Goal: Obtain resource: Download file/media

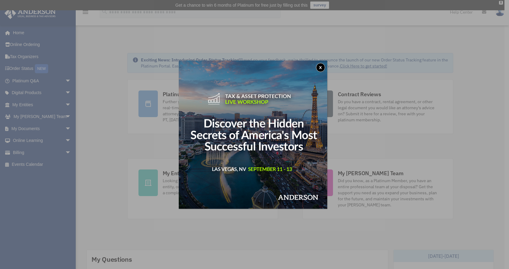
click at [319, 68] on button "x" at bounding box center [320, 67] width 9 height 9
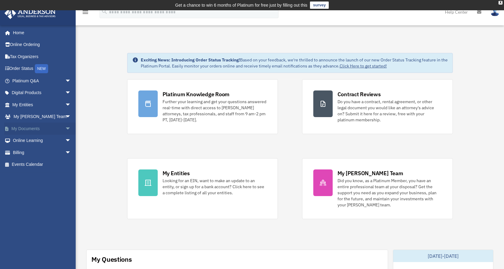
click at [65, 129] on span "arrow_drop_down" at bounding box center [71, 129] width 12 height 12
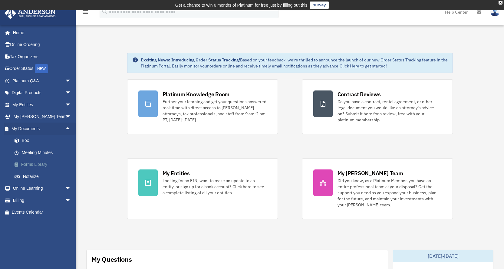
click at [40, 166] on link "Forms Library" at bounding box center [44, 165] width 72 height 12
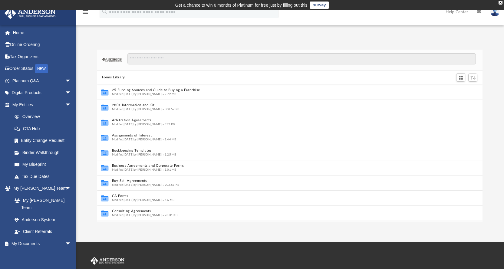
scroll to position [5, 5]
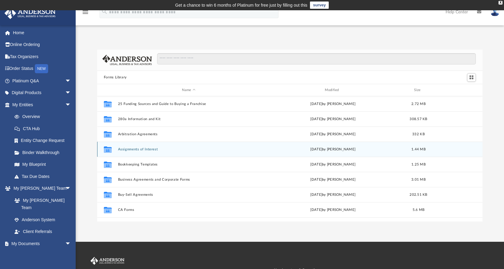
click at [141, 150] on button "Assignments of Interest" at bounding box center [189, 149] width 142 height 4
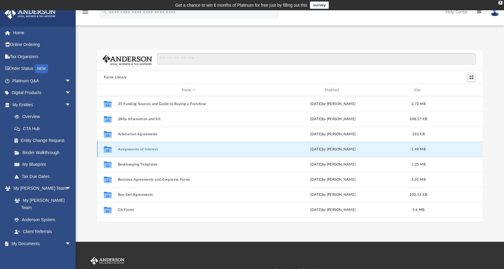
click at [141, 150] on button "Assignments of Interest" at bounding box center [189, 149] width 142 height 4
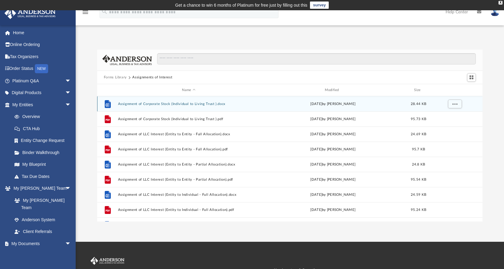
click at [156, 104] on button "Assignment of Corporate Stock (Individual to Living Trust ).docx" at bounding box center [189, 104] width 142 height 4
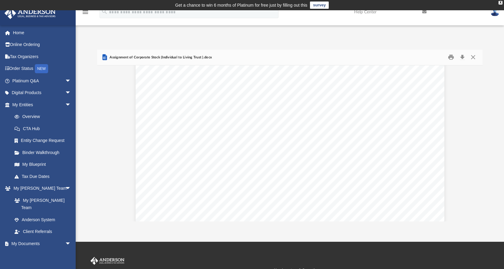
scroll to position [484, 0]
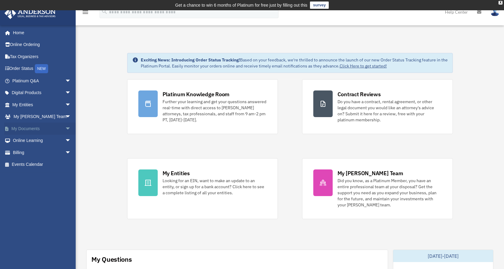
click at [65, 127] on span "arrow_drop_down" at bounding box center [71, 129] width 12 height 12
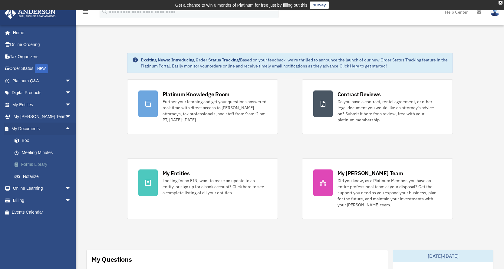
click at [38, 164] on link "Forms Library" at bounding box center [44, 165] width 72 height 12
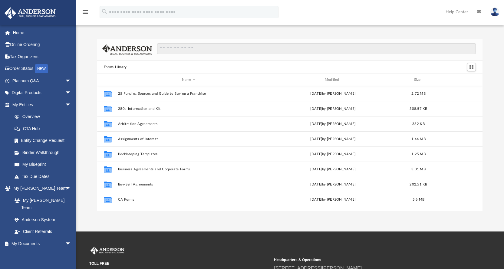
scroll to position [133, 381]
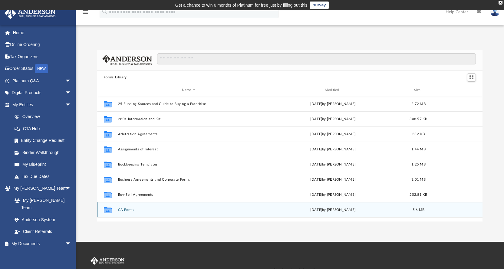
click at [126, 209] on button "CA Forms" at bounding box center [189, 210] width 142 height 4
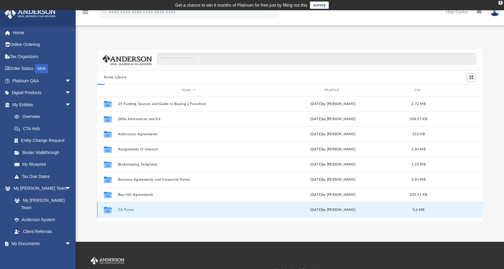
click at [126, 209] on button "CA Forms" at bounding box center [189, 210] width 142 height 4
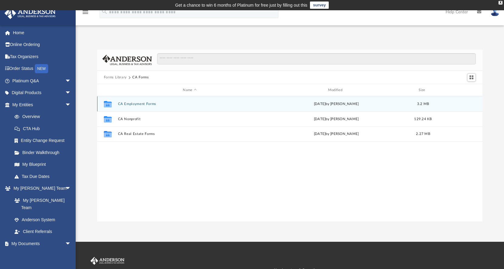
click at [128, 105] on button "CA Employment Forms" at bounding box center [190, 104] width 144 height 4
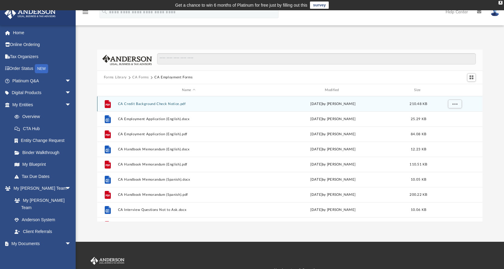
click at [128, 105] on button "CA Credit Background Check Notice.pdf" at bounding box center [189, 104] width 142 height 4
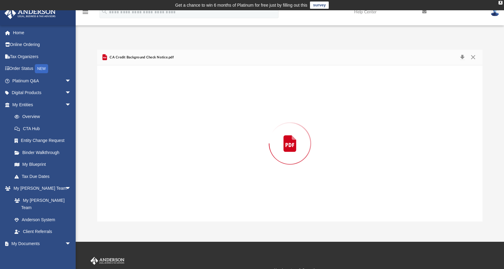
click at [128, 105] on div "Preview" at bounding box center [290, 143] width 386 height 156
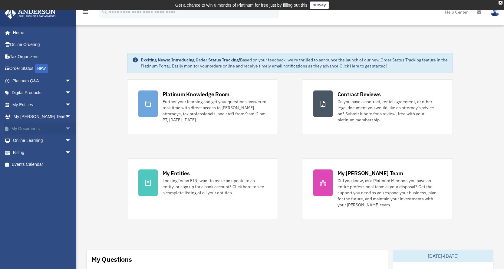
click at [58, 127] on link "My Documents arrow_drop_down" at bounding box center [42, 129] width 76 height 12
click at [65, 128] on span "arrow_drop_down" at bounding box center [71, 129] width 12 height 12
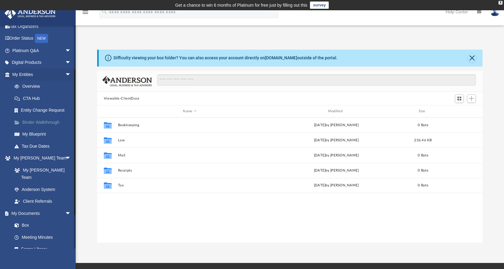
scroll to position [114, 0]
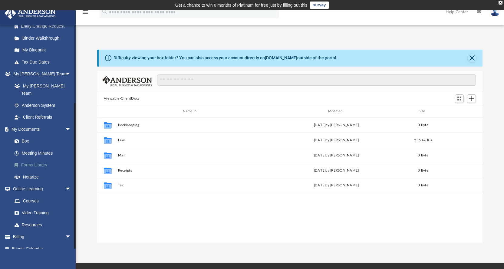
click at [41, 159] on link "Forms Library" at bounding box center [44, 165] width 72 height 12
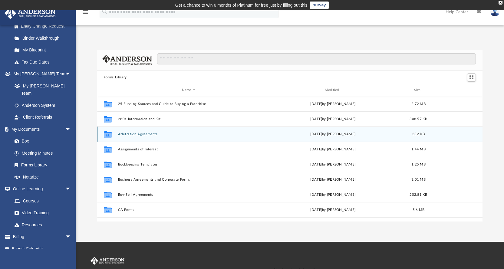
scroll to position [133, 381]
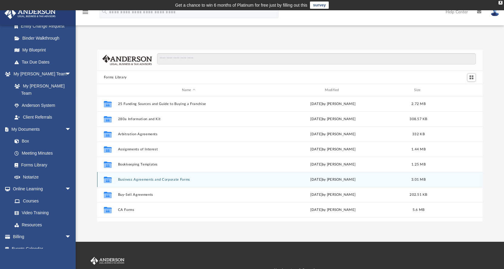
click at [137, 181] on button "Business Agreements and Corporate Forms" at bounding box center [189, 180] width 142 height 4
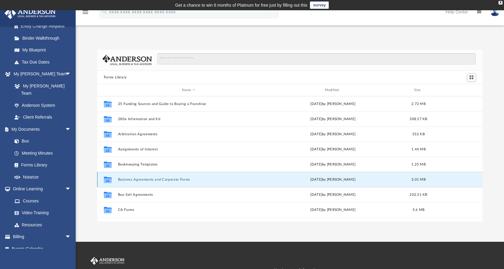
click at [137, 181] on button "Business Agreements and Corporate Forms" at bounding box center [189, 180] width 142 height 4
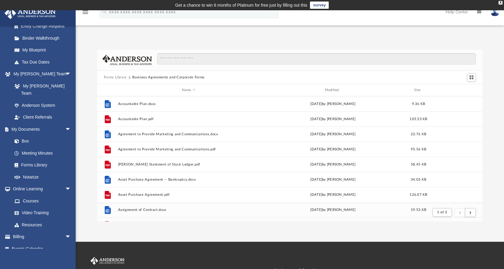
scroll to position [114, 381]
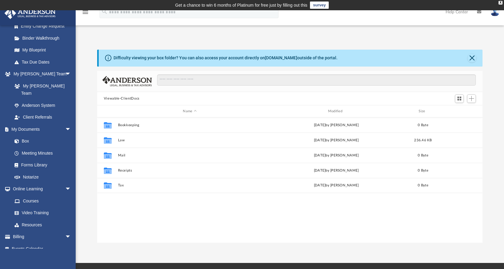
scroll to position [133, 381]
click at [36, 159] on link "Forms Library" at bounding box center [44, 165] width 72 height 12
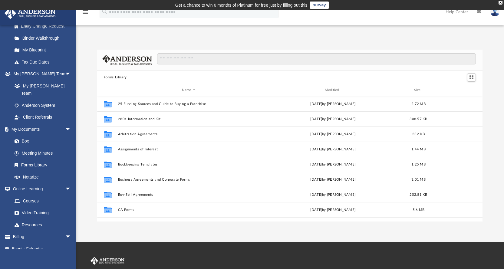
scroll to position [133, 381]
click at [173, 50] on div at bounding box center [290, 60] width 386 height 21
click at [174, 57] on input "Search files and folders" at bounding box center [316, 59] width 319 height 12
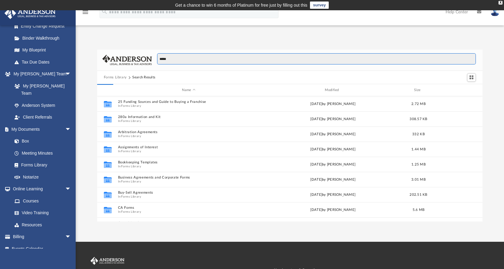
type input "*****"
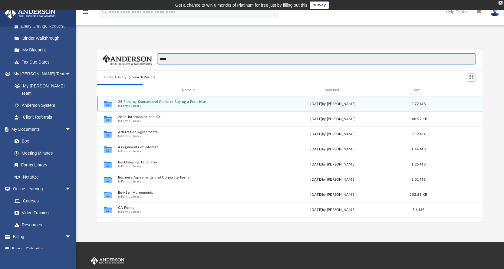
scroll to position [114, 381]
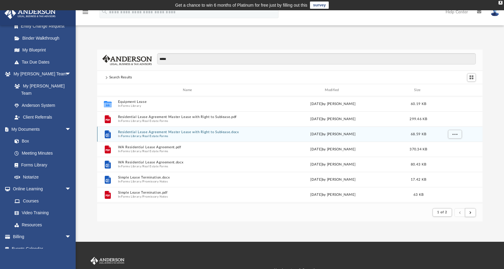
click at [130, 134] on button "Forms Library" at bounding box center [131, 136] width 20 height 4
click at [130, 134] on button "Residential Lease Agreement Master Lease with Right to Sublease.docx" at bounding box center [189, 132] width 142 height 4
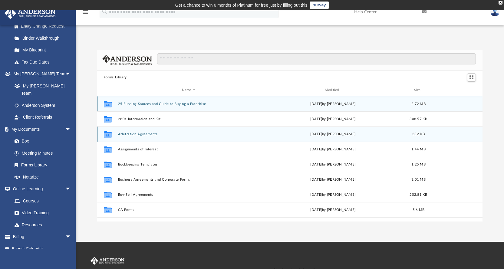
scroll to position [133, 381]
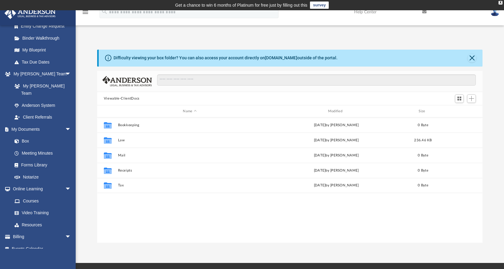
scroll to position [133, 381]
click at [177, 76] on input "Search files and folders" at bounding box center [316, 80] width 319 height 12
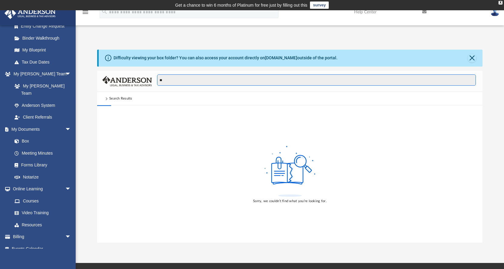
type input "*"
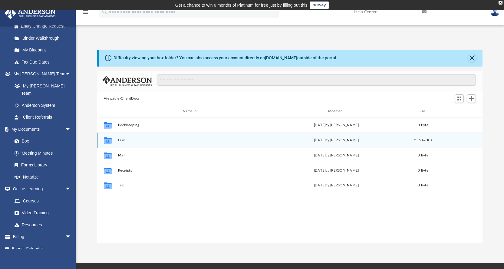
click at [120, 140] on button "Law" at bounding box center [190, 140] width 144 height 4
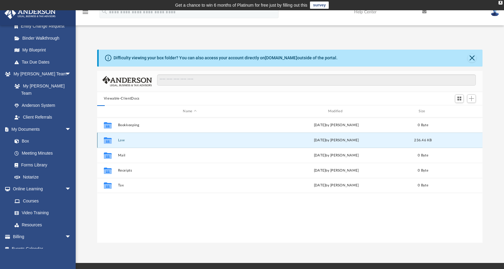
click at [120, 140] on button "Law" at bounding box center [190, 140] width 144 height 4
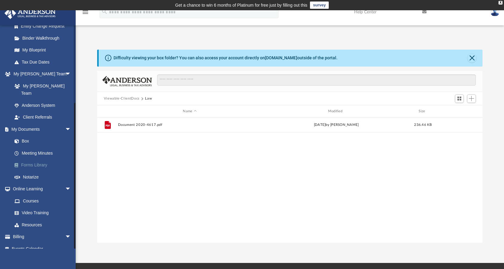
click at [34, 159] on link "Forms Library" at bounding box center [44, 165] width 72 height 12
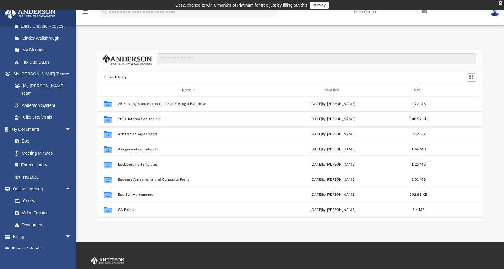
scroll to position [133, 381]
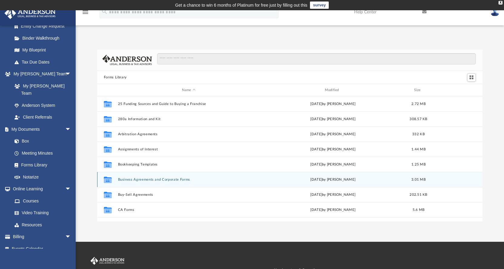
click at [145, 180] on button "Business Agreements and Corporate Forms" at bounding box center [189, 180] width 142 height 4
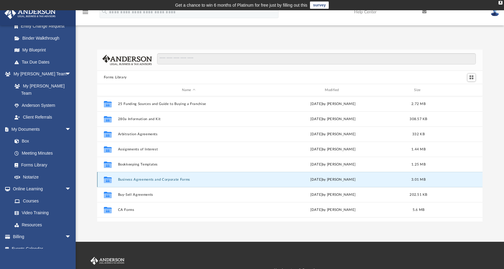
click at [145, 180] on button "Business Agreements and Corporate Forms" at bounding box center [189, 180] width 142 height 4
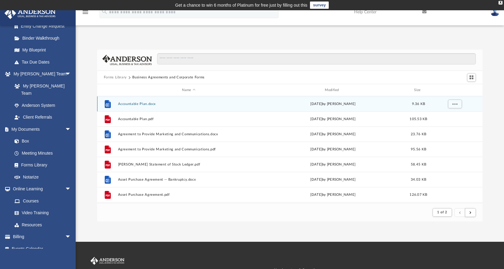
scroll to position [114, 381]
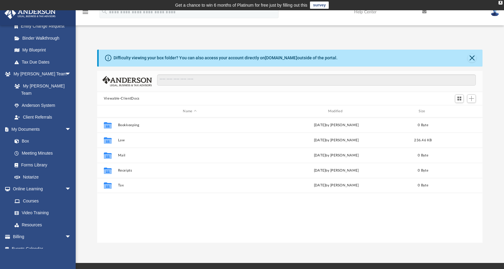
scroll to position [133, 381]
click at [35, 159] on link "Forms Library" at bounding box center [44, 165] width 72 height 12
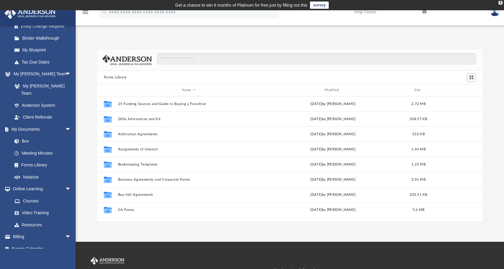
scroll to position [133, 381]
click at [177, 57] on input "Search files and folders" at bounding box center [316, 59] width 319 height 12
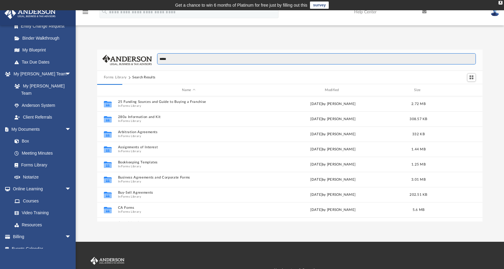
type input "*****"
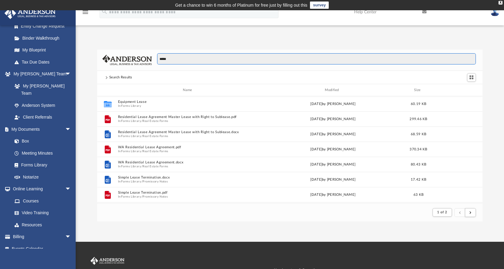
scroll to position [114, 381]
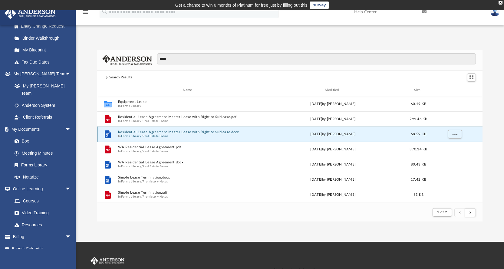
click at [148, 132] on button "Residential Lease Agreement Master Lease with Right to Sublease.docx" at bounding box center [189, 132] width 142 height 4
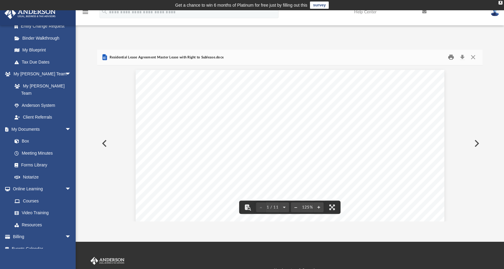
click at [451, 57] on button "Print" at bounding box center [451, 57] width 12 height 9
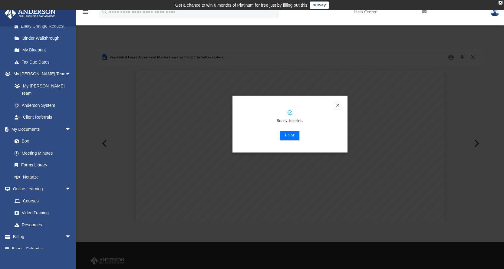
click at [291, 136] on button "Print" at bounding box center [290, 136] width 20 height 10
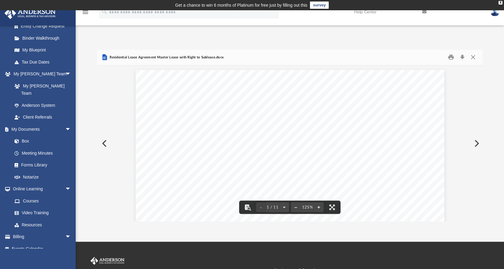
click at [104, 139] on button "Preview" at bounding box center [103, 143] width 13 height 17
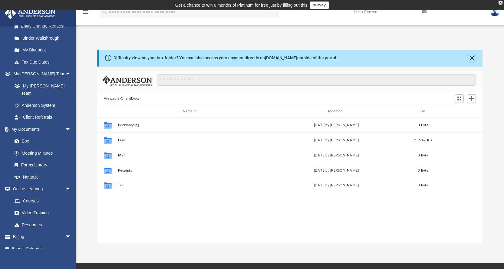
scroll to position [133, 381]
click at [32, 160] on link "Forms Library" at bounding box center [44, 165] width 72 height 12
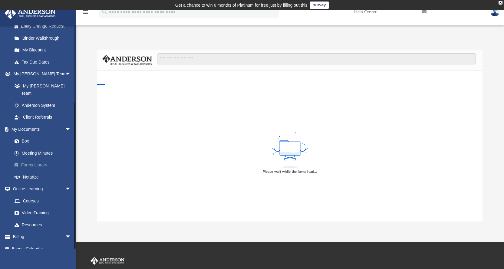
click at [32, 160] on link "Forms Library" at bounding box center [44, 165] width 72 height 12
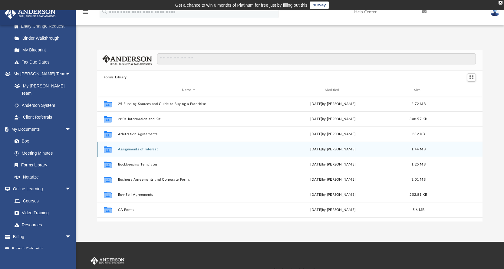
scroll to position [133, 381]
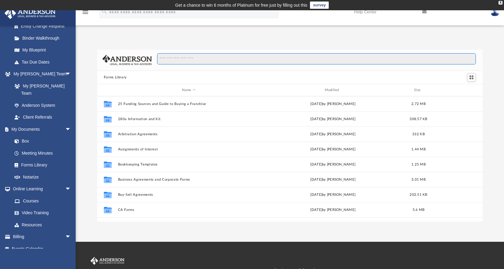
click at [180, 58] on input "Search files and folders" at bounding box center [316, 59] width 319 height 12
type input "*****"
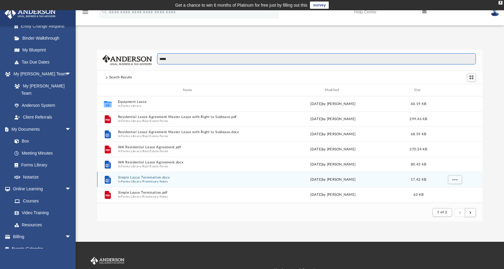
scroll to position [114, 381]
click at [146, 178] on button "Simple Lease Termination.docx" at bounding box center [189, 178] width 142 height 4
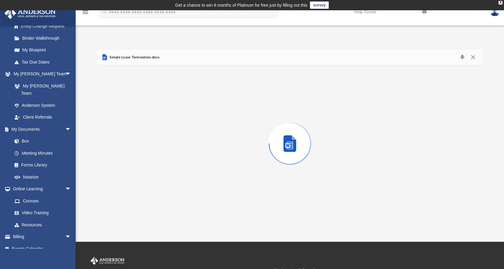
click at [146, 178] on div "Preview" at bounding box center [290, 143] width 386 height 156
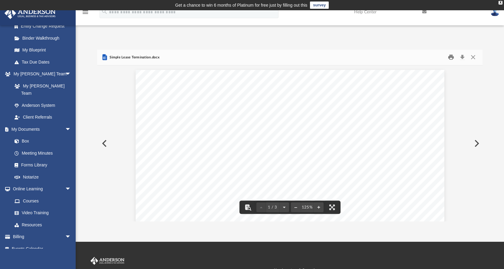
click at [449, 57] on button "Print" at bounding box center [451, 57] width 12 height 9
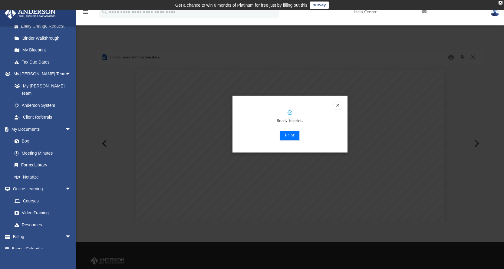
click at [289, 137] on button "Print" at bounding box center [290, 136] width 20 height 10
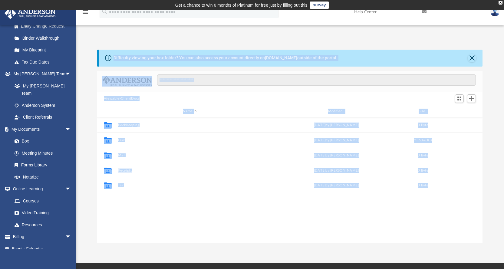
scroll to position [133, 381]
click at [173, 81] on input "Search files and folders" at bounding box center [316, 80] width 319 height 12
click at [36, 159] on link "Forms Library" at bounding box center [44, 165] width 72 height 12
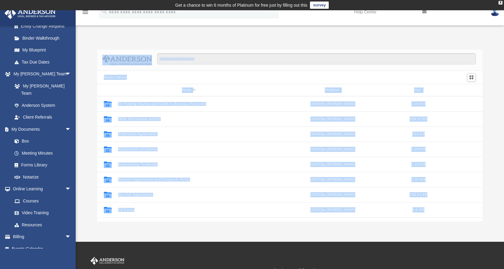
scroll to position [133, 381]
click at [186, 57] on input "Search files and folders" at bounding box center [316, 59] width 319 height 12
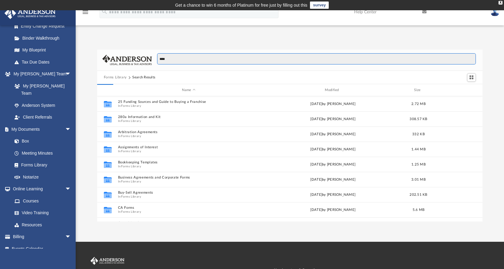
type input "****"
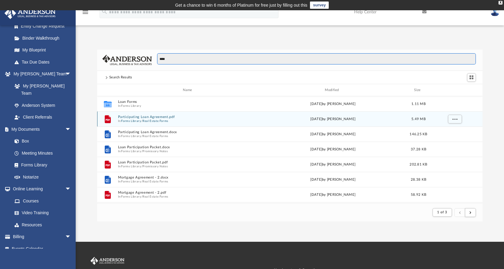
scroll to position [114, 381]
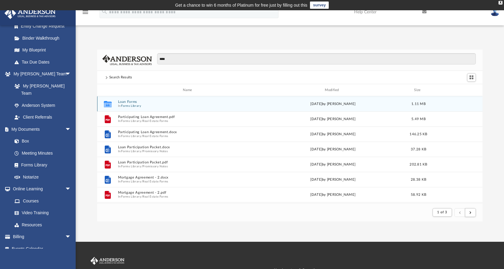
click at [131, 107] on button "Forms Library" at bounding box center [131, 106] width 20 height 4
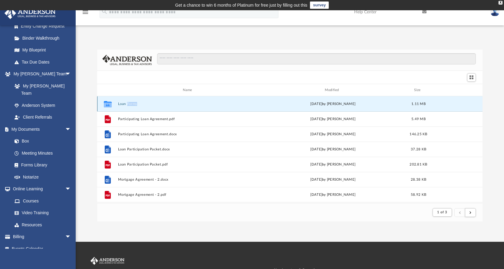
click at [131, 107] on div "Collaborated Folder Loan Forms [DATE] by [PERSON_NAME] 1.11 MB" at bounding box center [290, 103] width 386 height 15
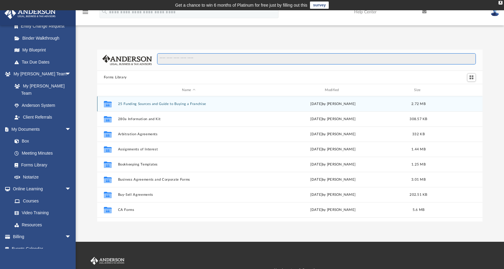
click at [175, 61] on input "Search files and folders" at bounding box center [316, 59] width 319 height 12
type input "****"
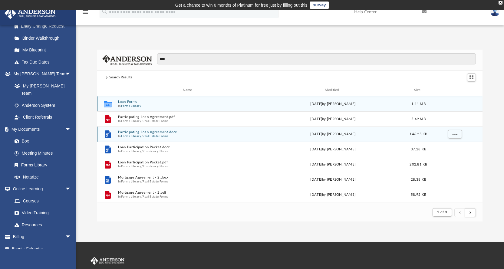
click at [132, 132] on button "Participating Loan Agreement.docx" at bounding box center [189, 132] width 142 height 4
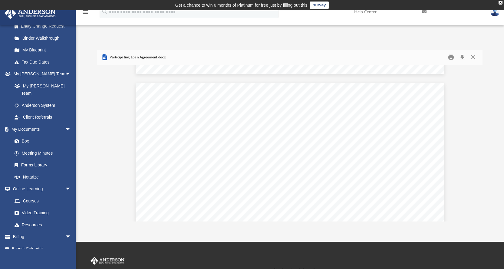
scroll to position [6267, 0]
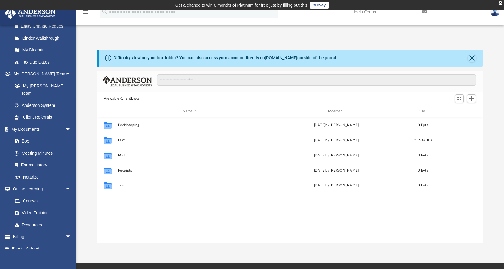
scroll to position [133, 381]
click at [174, 80] on input "Search files and folders" at bounding box center [316, 80] width 319 height 12
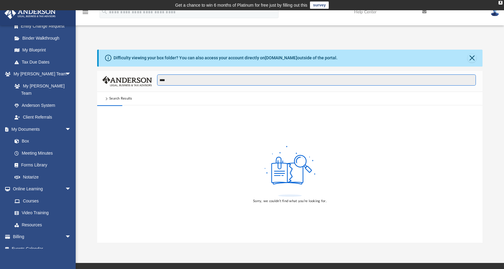
type input "****"
click at [176, 77] on input "****" at bounding box center [316, 80] width 319 height 12
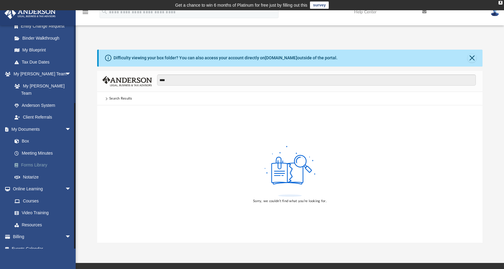
click at [34, 159] on link "Forms Library" at bounding box center [44, 165] width 72 height 12
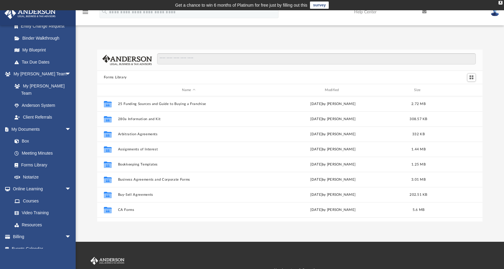
scroll to position [133, 381]
click at [177, 56] on input "Search files and folders" at bounding box center [316, 59] width 319 height 12
type input "****"
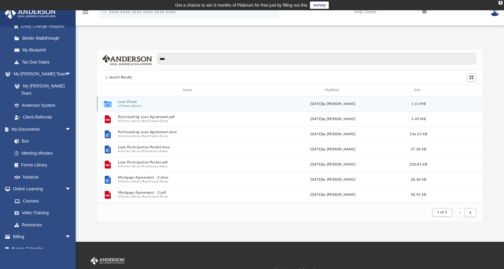
click at [137, 104] on div "Loan Forms In Forms Library" at bounding box center [189, 104] width 142 height 8
click at [137, 104] on button "Loan Forms" at bounding box center [189, 102] width 142 height 4
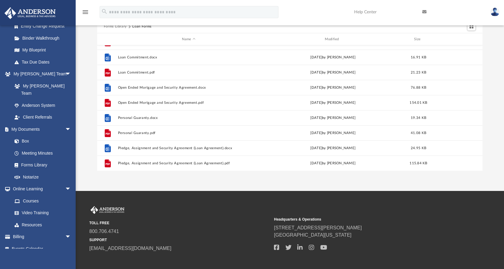
scroll to position [11, 0]
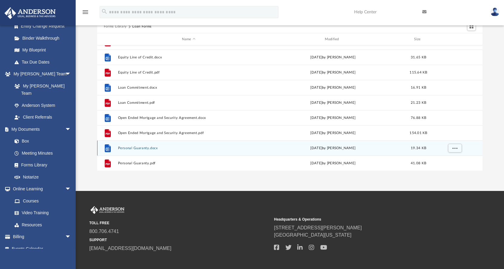
click at [130, 147] on button "Personal Guaranty.docx" at bounding box center [189, 148] width 142 height 4
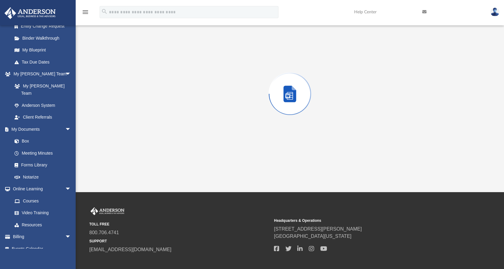
click at [130, 147] on div "Preview" at bounding box center [290, 94] width 386 height 156
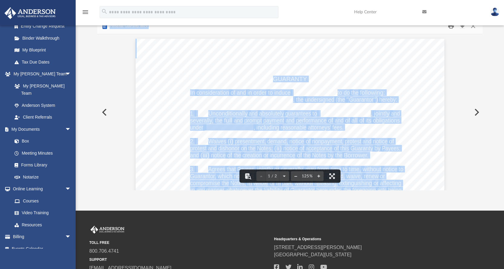
scroll to position [0, 0]
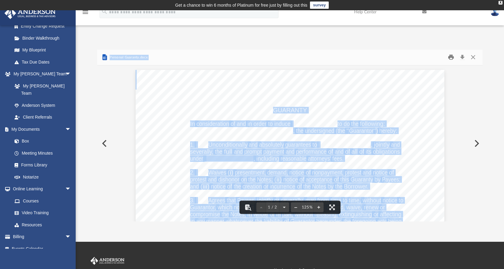
click at [452, 58] on button "Print" at bounding box center [451, 57] width 12 height 9
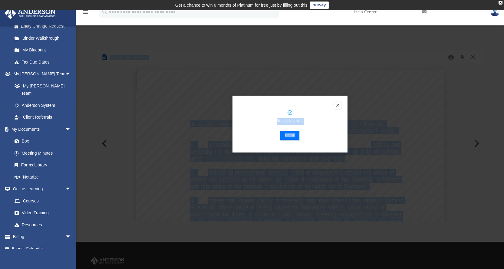
click at [285, 137] on button "Print" at bounding box center [290, 136] width 20 height 10
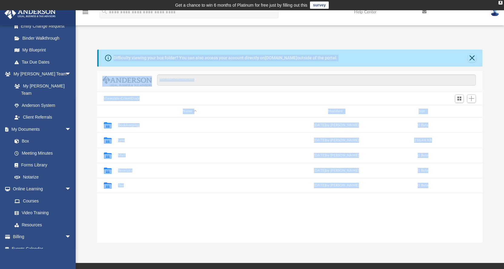
scroll to position [133, 381]
click at [172, 83] on input "Search files and folders" at bounding box center [316, 80] width 319 height 12
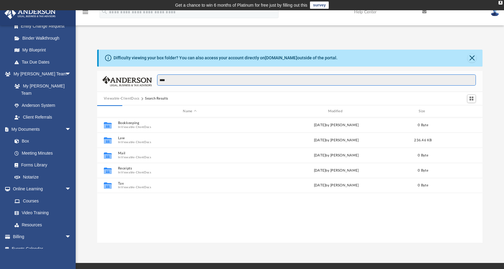
type input "****"
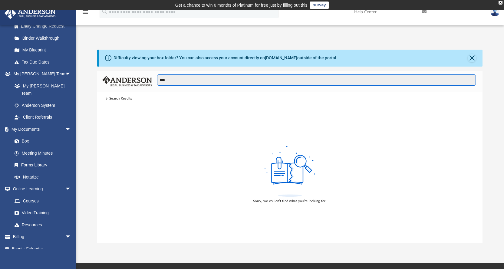
click at [318, 83] on input "****" at bounding box center [316, 80] width 319 height 12
click at [114, 97] on div "Search Results" at bounding box center [120, 98] width 23 height 5
click at [106, 100] on span at bounding box center [106, 98] width 3 height 3
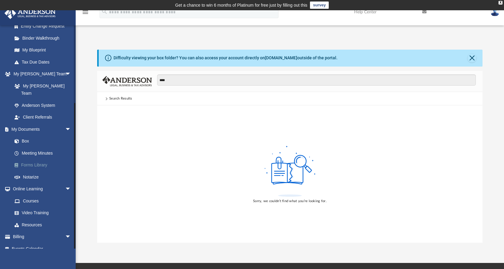
click at [42, 159] on link "Forms Library" at bounding box center [44, 165] width 72 height 12
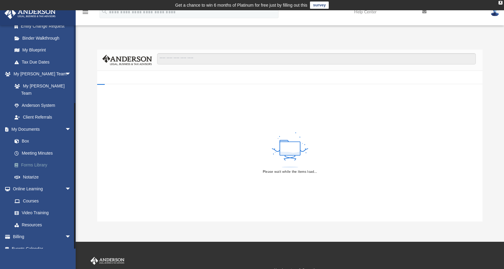
click at [42, 159] on link "Forms Library" at bounding box center [44, 165] width 72 height 12
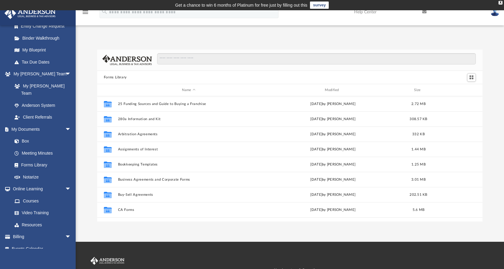
scroll to position [133, 381]
click at [177, 62] on input "Search files and folders" at bounding box center [316, 59] width 319 height 12
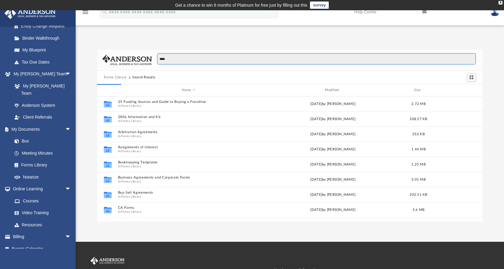
type input "****"
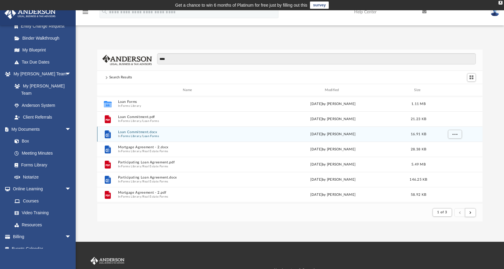
click at [124, 135] on button "Forms Library" at bounding box center [131, 136] width 20 height 4
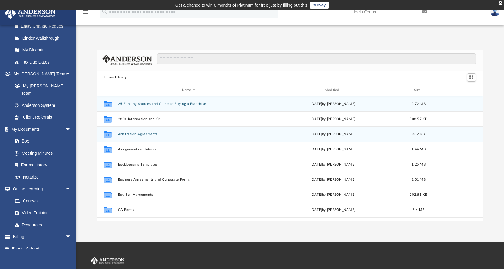
scroll to position [133, 381]
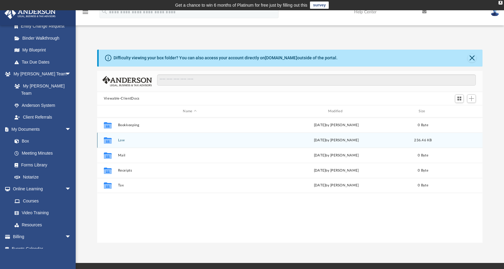
scroll to position [133, 381]
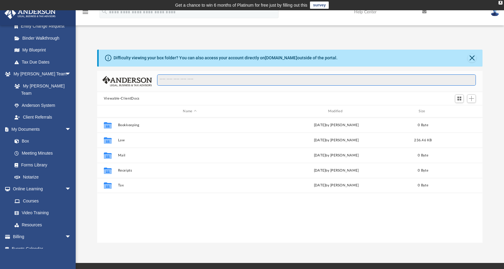
click at [171, 80] on input "Search files and folders" at bounding box center [316, 80] width 319 height 12
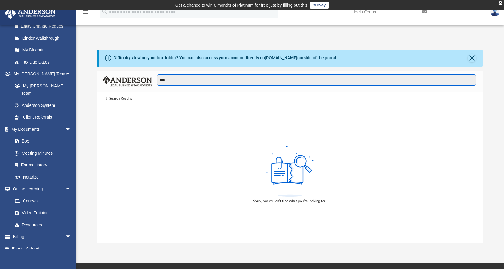
type input "****"
click at [192, 78] on input "****" at bounding box center [316, 80] width 319 height 12
click at [129, 97] on div "Search Results" at bounding box center [120, 98] width 23 height 5
click at [167, 82] on input "****" at bounding box center [316, 80] width 319 height 12
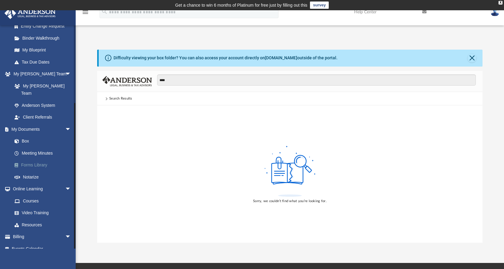
click at [19, 163] on span at bounding box center [19, 165] width 3 height 4
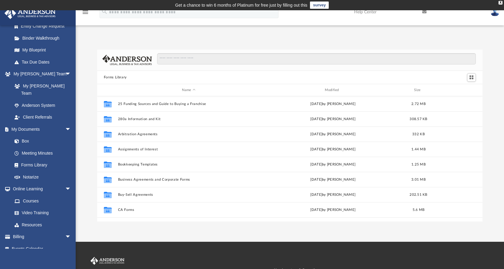
scroll to position [133, 381]
click at [206, 58] on input "Search files and folders" at bounding box center [316, 59] width 319 height 12
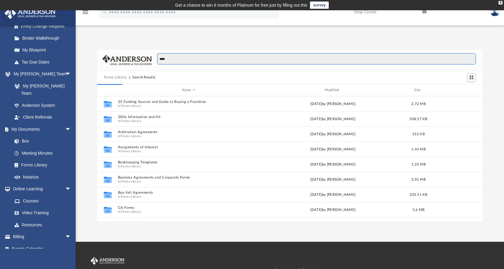
type input "****"
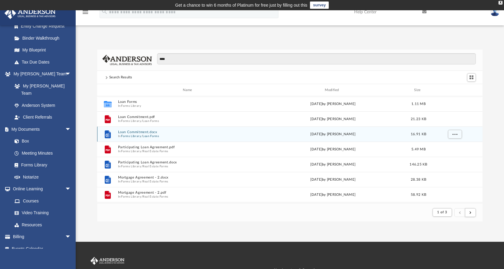
click at [128, 136] on button "Forms Library" at bounding box center [131, 136] width 20 height 4
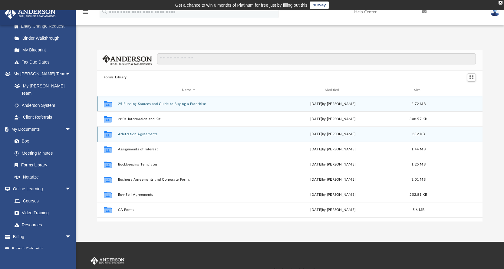
scroll to position [133, 381]
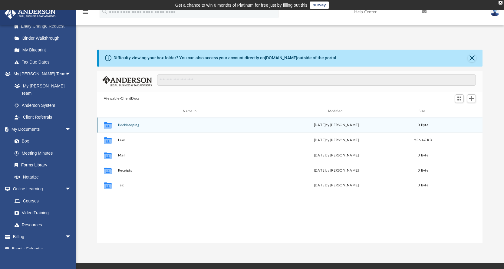
scroll to position [133, 381]
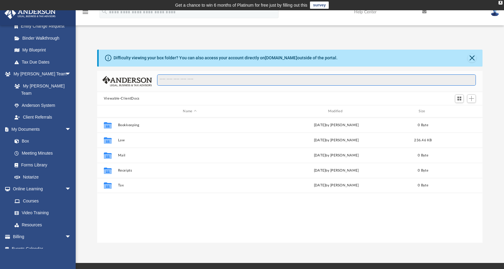
click at [176, 76] on input "Search files and folders" at bounding box center [316, 80] width 319 height 12
type input "****"
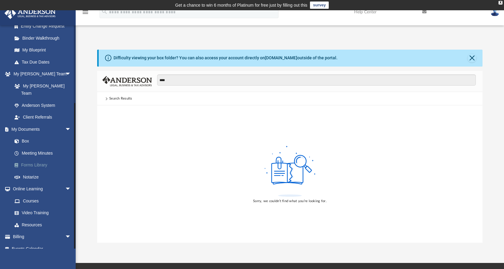
click at [23, 159] on link "Forms Library" at bounding box center [44, 165] width 72 height 12
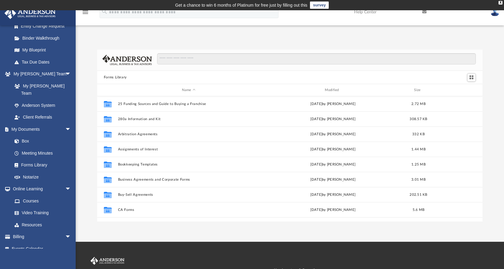
scroll to position [133, 381]
click at [198, 64] on input "Search files and folders" at bounding box center [316, 59] width 319 height 12
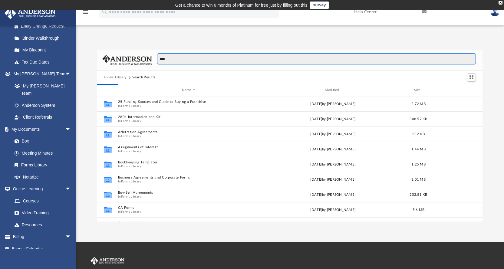
type input "****"
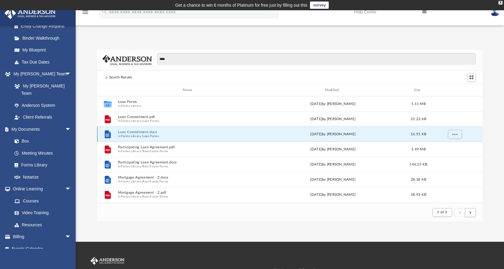
click at [142, 132] on button "Loan Commitment.docx" at bounding box center [189, 132] width 142 height 4
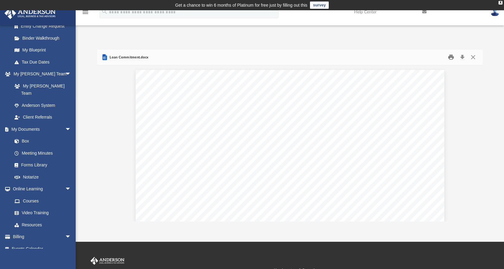
click at [452, 58] on button "Print" at bounding box center [451, 57] width 12 height 9
